Goal: Transaction & Acquisition: Purchase product/service

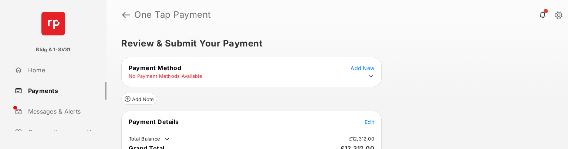
click at [360, 99] on div "Add Note" at bounding box center [251, 96] width 260 height 18
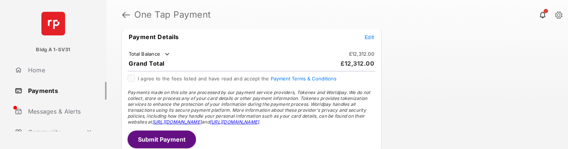
scroll to position [89, 0]
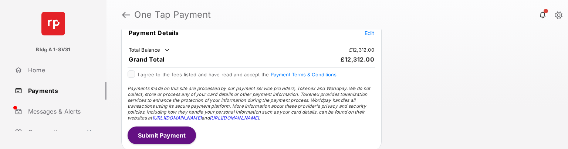
click at [393, 94] on div "Review & Submit Your Payment Payment Method Add New No Payment Methods Availabl…" at bounding box center [338, 90] width 462 height 120
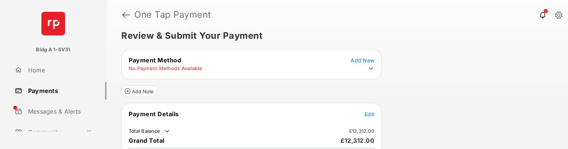
scroll to position [0, 0]
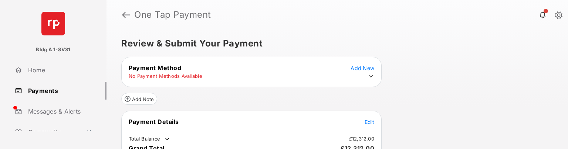
click at [367, 66] on span "Add New" at bounding box center [363, 68] width 24 height 6
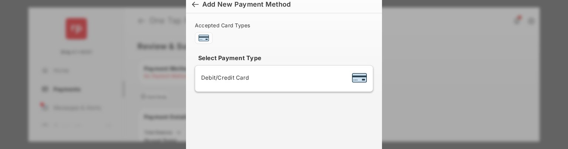
click at [410, 91] on div "Add New Payment Method Accepted Card Types Select Payment Type Debit/Credit Card" at bounding box center [284, 74] width 568 height 149
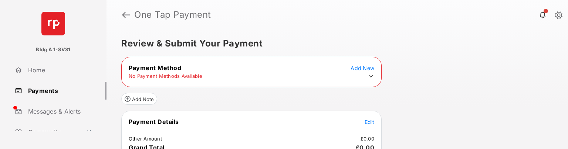
click at [364, 64] on button "Add New" at bounding box center [363, 67] width 24 height 7
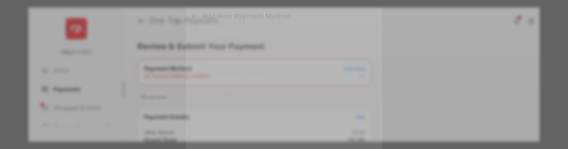
click at [364, 64] on div "Accepted Card Types Select Payment Type Debit/Credit Card" at bounding box center [284, 78] width 178 height 82
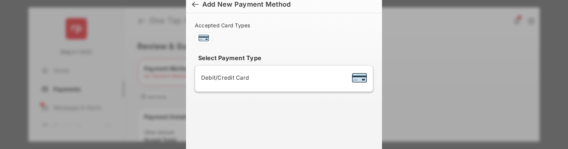
click at [402, 104] on div "Add New Payment Method Accepted Card Types Select Payment Type Debit/Credit Card" at bounding box center [284, 74] width 568 height 149
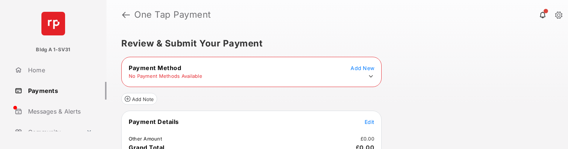
click at [366, 66] on span "Add New" at bounding box center [363, 68] width 24 height 6
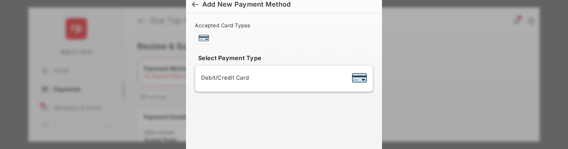
click at [428, 61] on div "Add New Payment Method Accepted Card Types Select Payment Type Debit/Credit Card" at bounding box center [284, 74] width 568 height 149
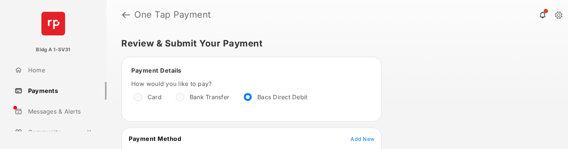
click at [401, 85] on div "Review & Submit Your Payment Payment Details How would you like to pay? Card Ba…" at bounding box center [338, 90] width 462 height 120
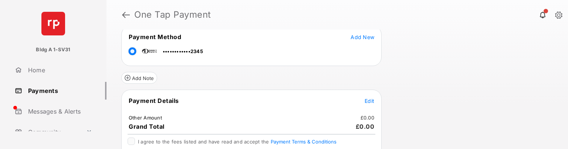
scroll to position [104, 0]
